Goal: Find specific page/section: Locate item on page

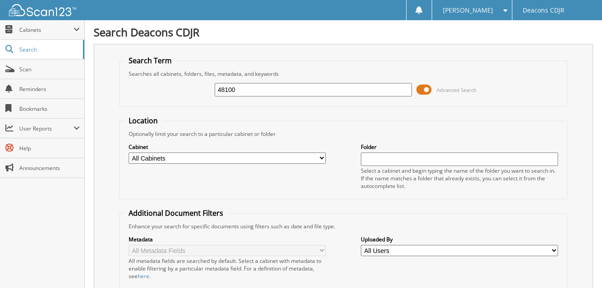
type input "48100"
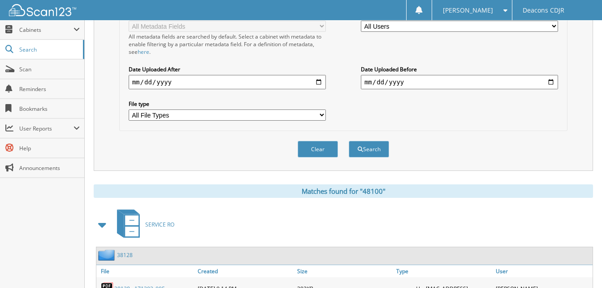
scroll to position [359, 0]
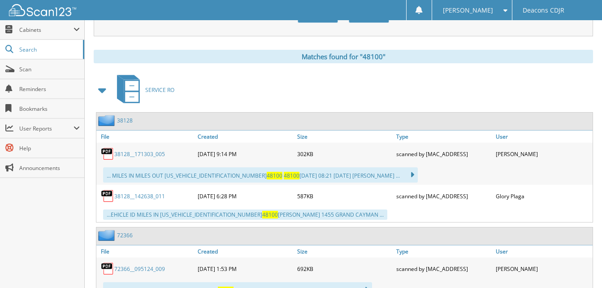
click at [118, 196] on link "38128__142638_011" at bounding box center [139, 196] width 51 height 8
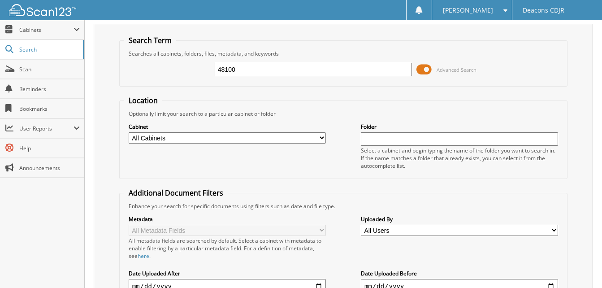
scroll to position [0, 0]
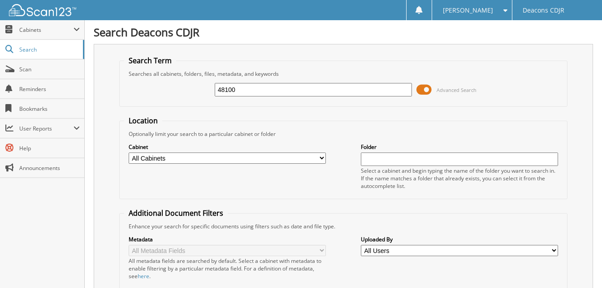
click at [426, 92] on span at bounding box center [423, 89] width 15 height 13
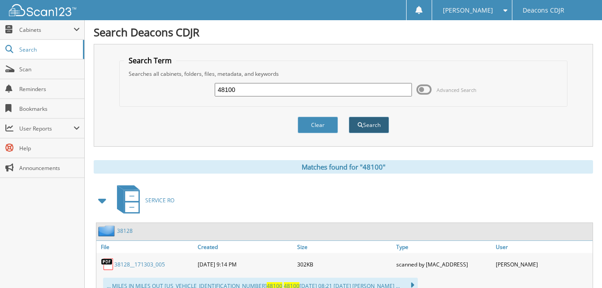
click at [383, 126] on button "Search" at bounding box center [369, 125] width 40 height 17
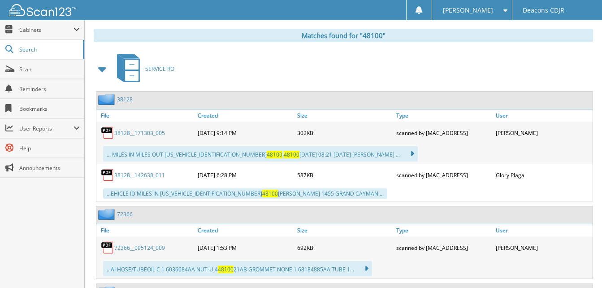
scroll to position [403, 0]
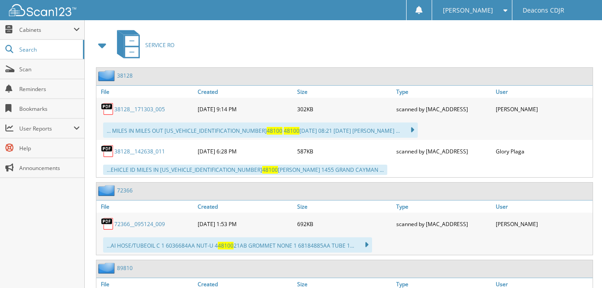
click at [134, 110] on link "38128__171303_005" at bounding box center [139, 109] width 51 height 8
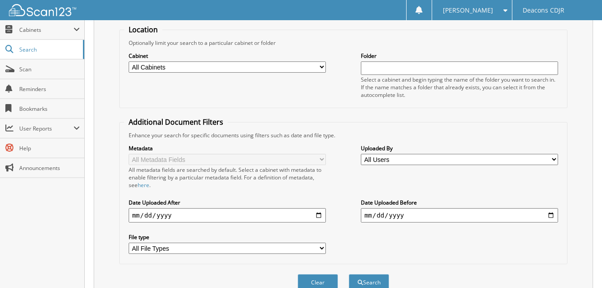
scroll to position [45, 0]
